Goal: Information Seeking & Learning: Learn about a topic

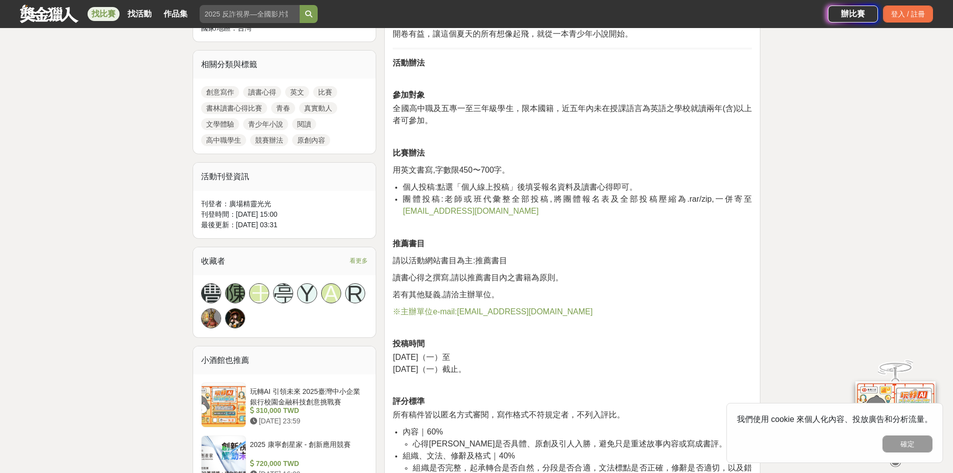
scroll to position [500, 0]
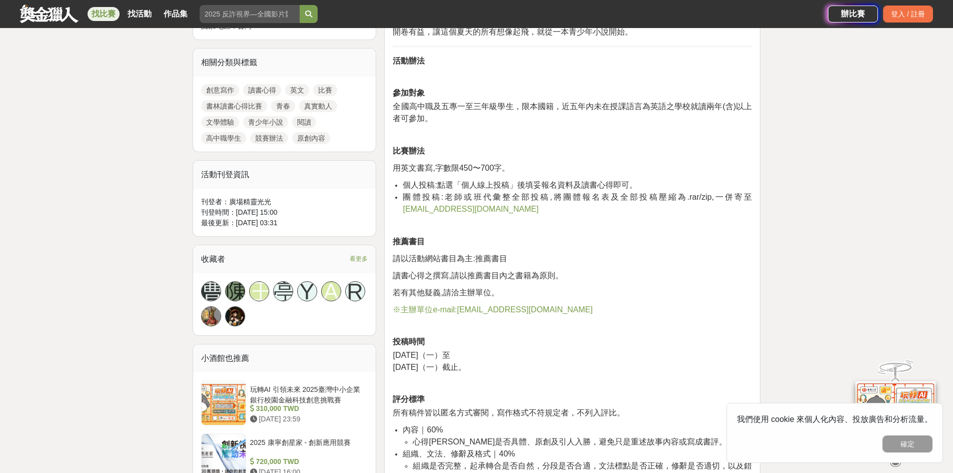
click at [492, 242] on p "推薦書目" at bounding box center [572, 242] width 359 height 12
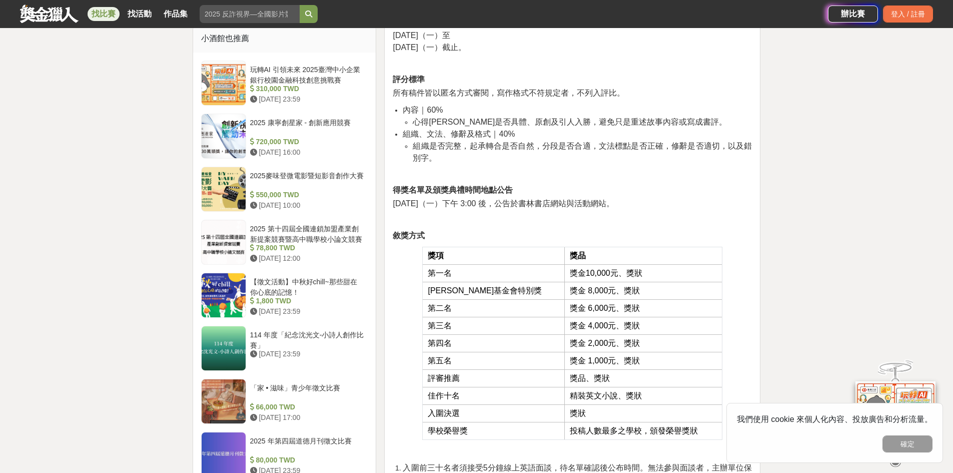
scroll to position [900, 0]
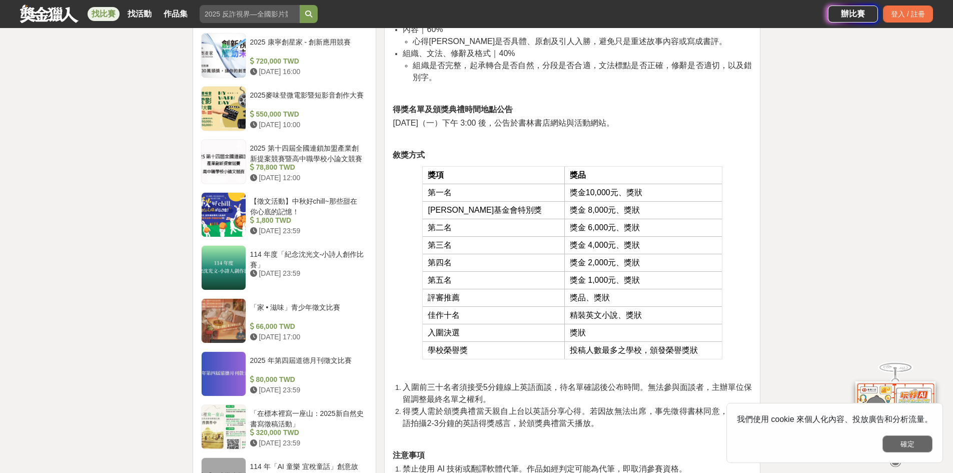
click at [927, 445] on button "確定" at bounding box center [907, 443] width 50 height 17
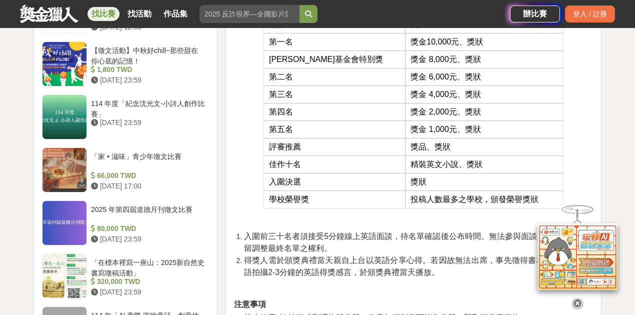
scroll to position [1050, 0]
click at [577, 304] on icon at bounding box center [577, 303] width 11 height 11
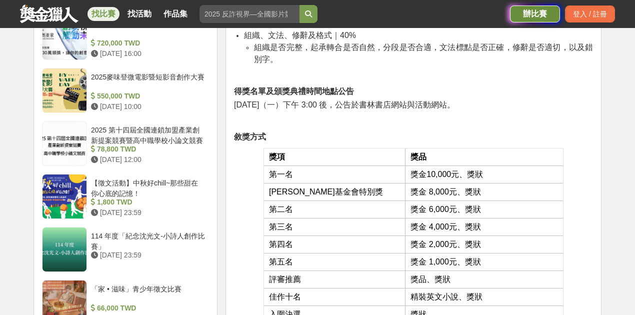
scroll to position [849, 0]
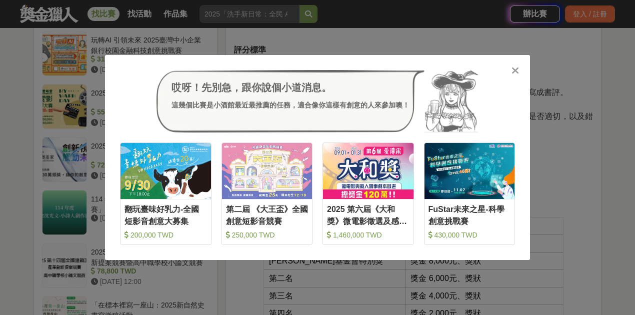
click at [517, 73] on icon at bounding box center [516, 71] width 8 height 10
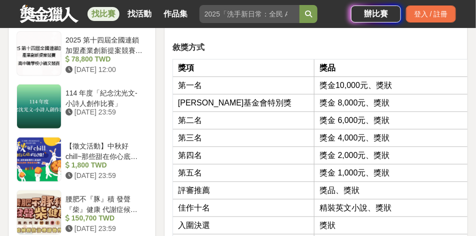
scroll to position [1041, 0]
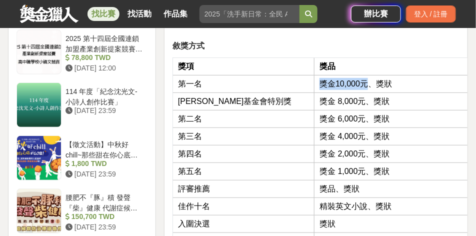
drag, startPoint x: 292, startPoint y: 74, endPoint x: 337, endPoint y: 75, distance: 44.5
click at [337, 80] on span "獎金10,000元、獎狀" at bounding box center [356, 84] width 73 height 9
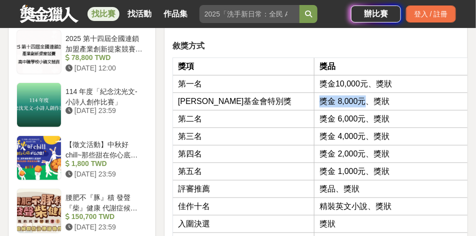
drag, startPoint x: 293, startPoint y: 90, endPoint x: 336, endPoint y: 90, distance: 43.0
click at [336, 97] on span "獎金 8,000元、獎狀" at bounding box center [355, 101] width 70 height 9
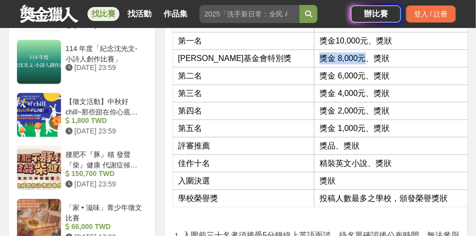
scroll to position [1091, 0]
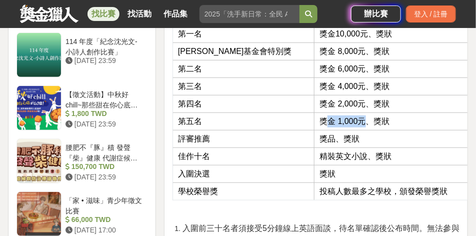
drag, startPoint x: 296, startPoint y: 110, endPoint x: 333, endPoint y: 110, distance: 37.0
click at [333, 117] on span "獎金 1,000元、獎狀" at bounding box center [355, 121] width 70 height 9
drag, startPoint x: 294, startPoint y: 143, endPoint x: 324, endPoint y: 143, distance: 30.0
click at [324, 152] on span "精裝英文小說、獎狀" at bounding box center [356, 156] width 72 height 9
drag, startPoint x: 312, startPoint y: 158, endPoint x: 292, endPoint y: 163, distance: 21.1
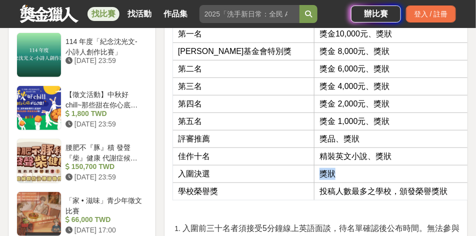
click at [315, 166] on td "獎狀" at bounding box center [394, 175] width 158 height 18
drag, startPoint x: 363, startPoint y: 140, endPoint x: 341, endPoint y: 150, distance: 24.4
click at [346, 148] on td "精裝英文小說、獎狀" at bounding box center [394, 157] width 158 height 18
drag, startPoint x: 323, startPoint y: 159, endPoint x: 292, endPoint y: 163, distance: 31.8
click at [315, 166] on td "獎狀" at bounding box center [394, 175] width 158 height 18
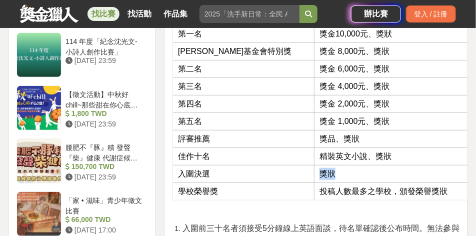
click at [320, 170] on span "獎狀" at bounding box center [328, 174] width 16 height 9
drag, startPoint x: 292, startPoint y: 162, endPoint x: 305, endPoint y: 161, distance: 13.0
click at [320, 170] on span "獎狀" at bounding box center [328, 174] width 16 height 9
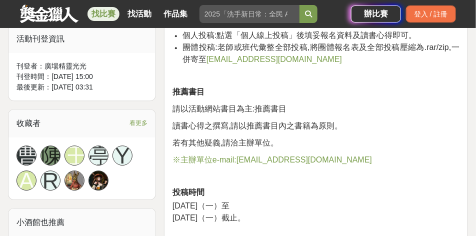
scroll to position [691, 0]
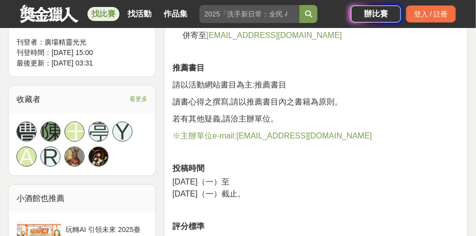
drag, startPoint x: 203, startPoint y: 180, endPoint x: 287, endPoint y: 194, distance: 85.2
click at [287, 194] on p "[DATE]（一）至 [DATE]（一）截止。" at bounding box center [316, 188] width 287 height 24
click at [302, 193] on p "[DATE]（一）至 [DATE]（一）截止。" at bounding box center [316, 188] width 287 height 24
drag, startPoint x: 292, startPoint y: 196, endPoint x: 216, endPoint y: 185, distance: 76.8
click at [289, 196] on p "[DATE]（一）至 [DATE]（一）截止。" at bounding box center [316, 188] width 287 height 24
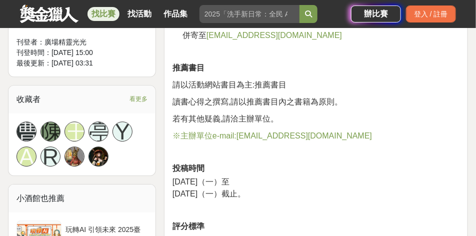
click at [173, 180] on span "[DATE]（一）至" at bounding box center [201, 182] width 57 height 9
drag, startPoint x: 202, startPoint y: 193, endPoint x: 216, endPoint y: 191, distance: 14.2
click at [216, 191] on span "[DATE]（一）截止。" at bounding box center [209, 194] width 73 height 9
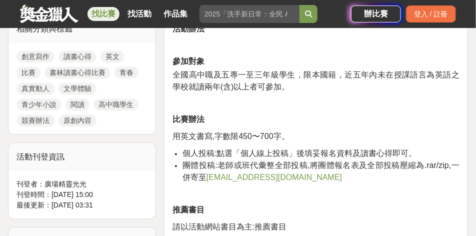
scroll to position [541, 0]
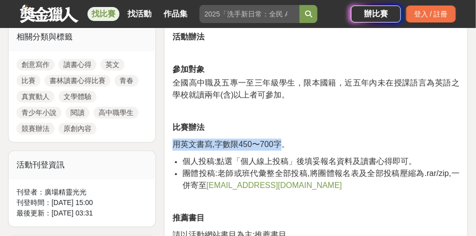
drag, startPoint x: 175, startPoint y: 143, endPoint x: 281, endPoint y: 148, distance: 105.7
click at [281, 148] on span "用英文書寫,字數限450〜700字。" at bounding box center [231, 144] width 117 height 9
click at [247, 144] on span "用英文書寫,字數限450〜700字。" at bounding box center [231, 144] width 117 height 9
drag, startPoint x: 240, startPoint y: 145, endPoint x: 275, endPoint y: 145, distance: 35.0
click at [275, 145] on span "用英文書寫,字數限450〜700字。" at bounding box center [231, 144] width 117 height 9
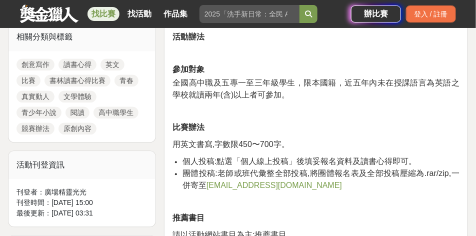
drag, startPoint x: 240, startPoint y: 146, endPoint x: 274, endPoint y: 144, distance: 34.1
click at [274, 144] on span "用英文書寫,字數限450〜700字。" at bounding box center [231, 144] width 117 height 9
click at [245, 160] on span "個人投稿:點選「個人線上投稿」後填妥報名資料及讀書心得即可。" at bounding box center [300, 161] width 234 height 9
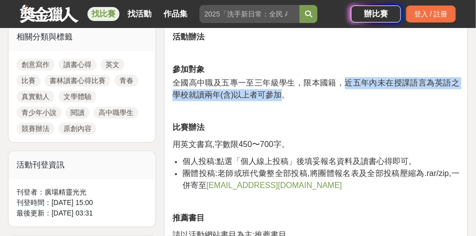
drag, startPoint x: 347, startPoint y: 81, endPoint x: 278, endPoint y: 104, distance: 72.8
click at [280, 97] on span "全國高中職及五專一至三年級學生，限本國籍，近五年內未在授課語言為英語之學校就讀兩年(含)以上者可參加。" at bounding box center [316, 89] width 287 height 21
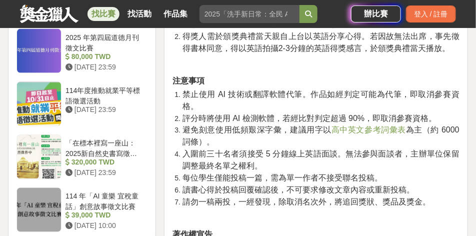
scroll to position [1316, 0]
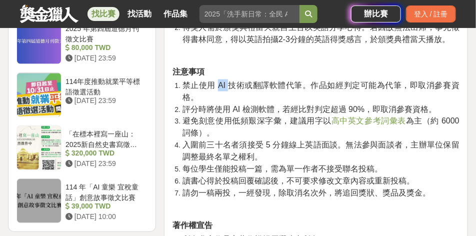
drag, startPoint x: 220, startPoint y: 75, endPoint x: 228, endPoint y: 74, distance: 8.6
click at [228, 81] on span "禁止使用 AI 技術或翻譯軟體代筆。作品如經判定可能為代筆，即取消參賽資格。" at bounding box center [321, 91] width 277 height 21
drag, startPoint x: 336, startPoint y: 74, endPoint x: 421, endPoint y: 73, distance: 84.5
click at [421, 81] on span "禁止使用 AI 技術或翻譯軟體代筆。作品如經判定可能為代筆，即取消參賽資格。" at bounding box center [321, 91] width 277 height 21
click at [244, 86] on li "禁止使用 AI 技術或翻譯軟體代筆。作品如經判定可能為代筆，即取消參賽資格。" at bounding box center [321, 92] width 277 height 24
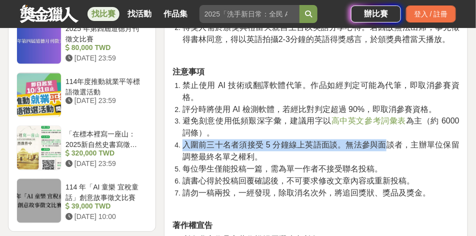
drag, startPoint x: 186, startPoint y: 133, endPoint x: 388, endPoint y: 134, distance: 202.1
click at [388, 141] on span "入圍前三十名者須接受 5 分鐘線上英語面談。無法參與面談者，主辦單位保留調整最終名單之權利。" at bounding box center [321, 151] width 277 height 21
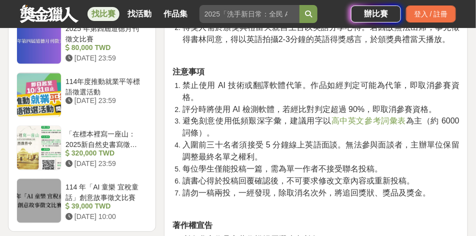
drag, startPoint x: 277, startPoint y: 140, endPoint x: 243, endPoint y: 142, distance: 34.1
click at [276, 141] on li "入圍前三十名者須接受 5 分鐘線上英語面談。無法參與面談者，主辦單位保留調整最終名單之權利。" at bounding box center [321, 152] width 277 height 24
